Goal: Information Seeking & Learning: Learn about a topic

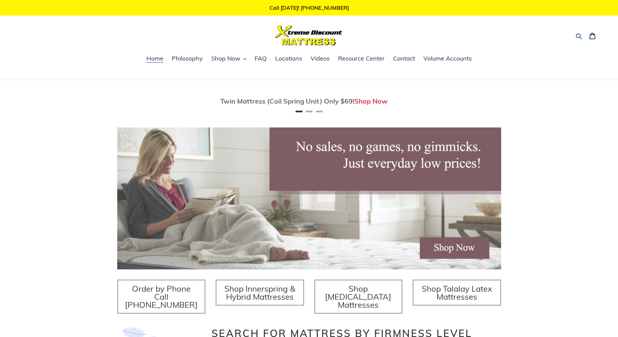
click at [579, 37] on icon "button" at bounding box center [578, 36] width 6 height 6
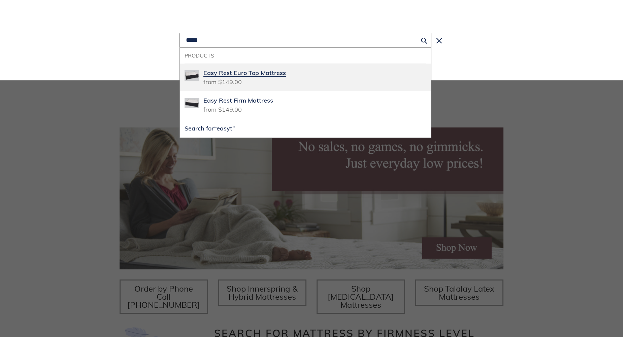
type input "*****"
click at [253, 73] on span "Easy Rest Euro Top Mattress" at bounding box center [244, 73] width 82 height 8
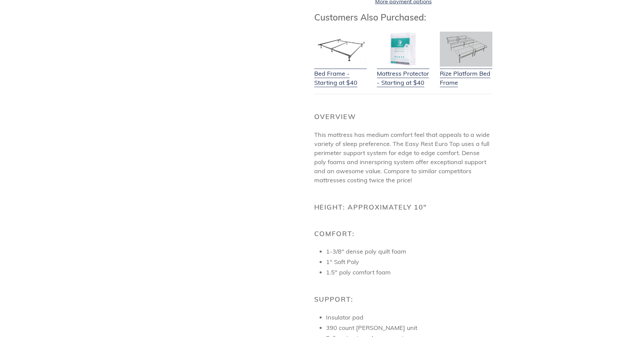
scroll to position [236, 0]
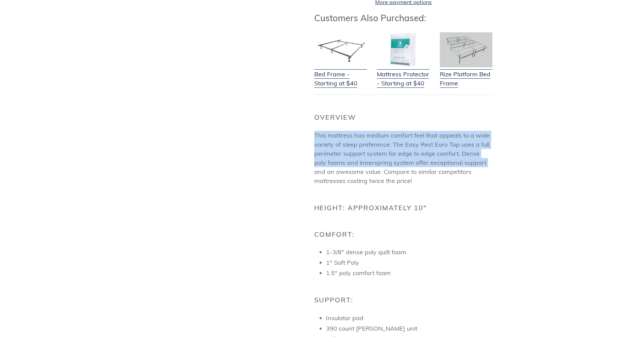
drag, startPoint x: 314, startPoint y: 140, endPoint x: 471, endPoint y: 167, distance: 159.4
click at [471, 167] on p "This mattress has medium comfort feel that appeals to a wide variety of sleep p…" at bounding box center [403, 158] width 178 height 55
copy p "This mattress has medium comfort feel that appeals to a wide variety of sleep p…"
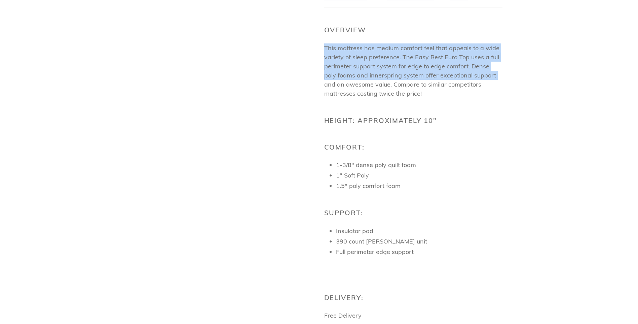
scroll to position [337, 0]
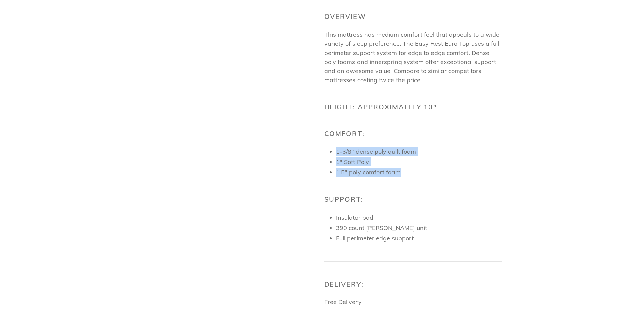
drag, startPoint x: 402, startPoint y: 180, endPoint x: 336, endPoint y: 158, distance: 69.3
click at [336, 158] on ul "1-3/8" dense poly quilt f oam 1" Soft Poly 1.5" poly comfort foam" at bounding box center [419, 162] width 167 height 30
copy ul "1-3/8" dense poly quilt f oam 1" Soft Poly 1.5" poly comfort foam"
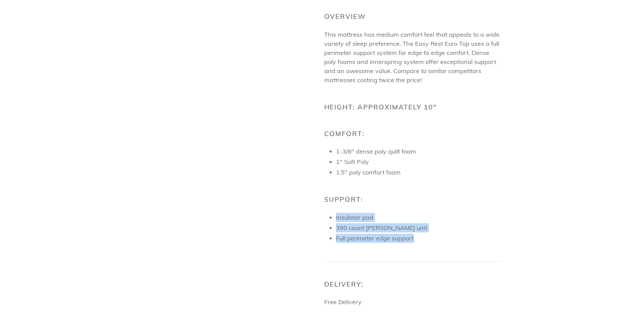
drag, startPoint x: 414, startPoint y: 246, endPoint x: 324, endPoint y: 220, distance: 93.5
click at [324, 220] on div "Customers Also Purchased: Bed Frame - Starting at $40 Mattress Protector - Star…" at bounding box center [413, 168] width 178 height 513
copy ul "Insulator pad 390 count Bunnell unit Full perimeter edge support"
